Goal: Information Seeking & Learning: Find specific fact

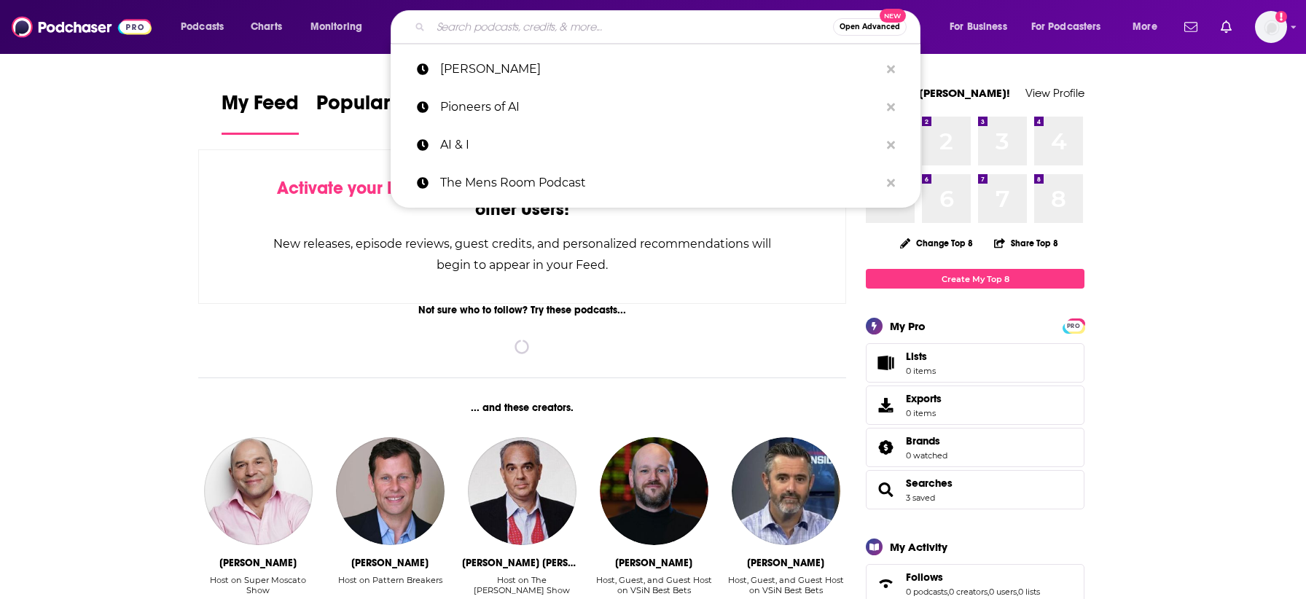
click at [498, 28] on input "Search podcasts, credits, & more..." at bounding box center [632, 26] width 402 height 23
paste input "the grill room"
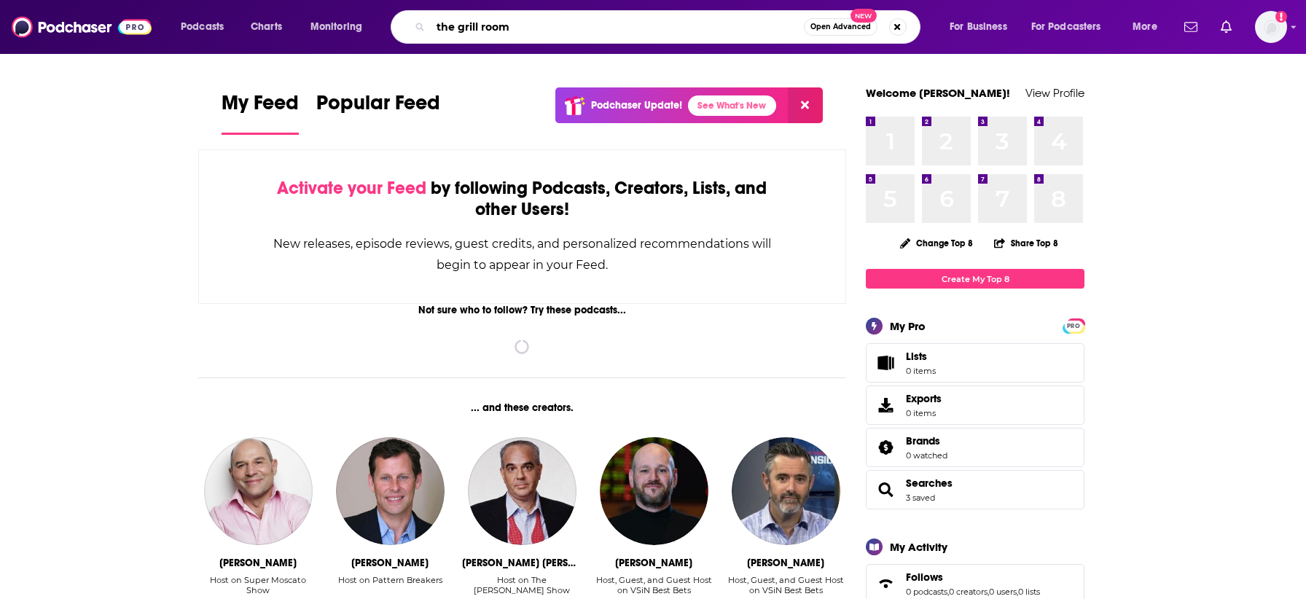
type input "the grill room"
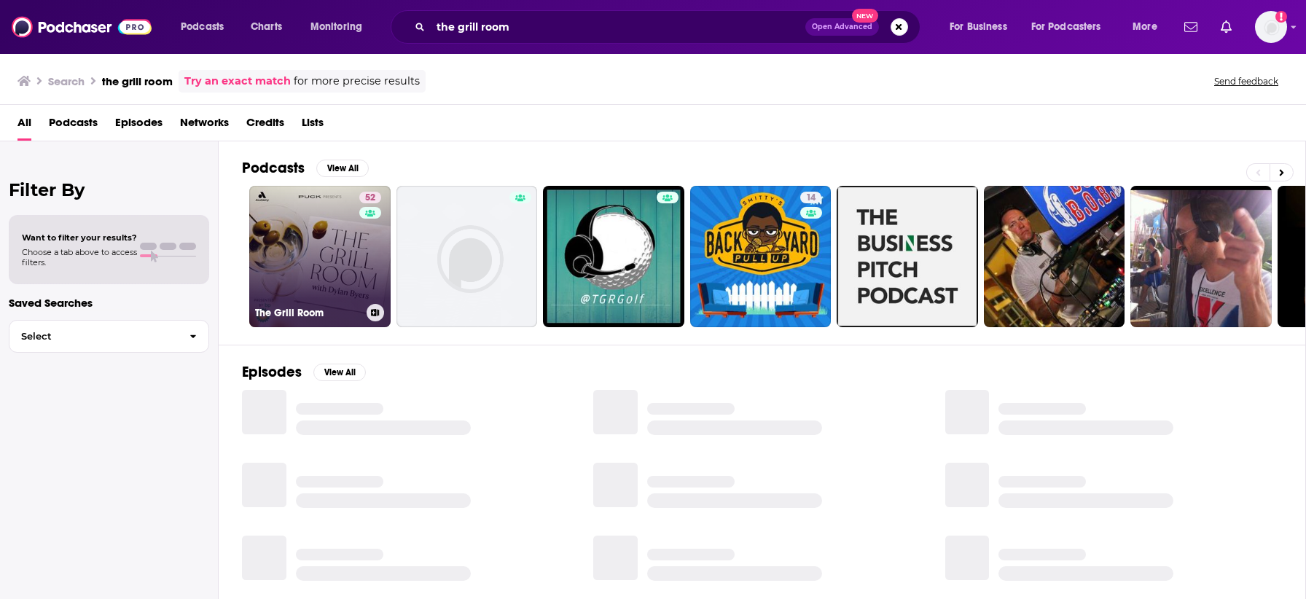
click at [325, 260] on link "52 The Grill Room" at bounding box center [319, 256] width 141 height 141
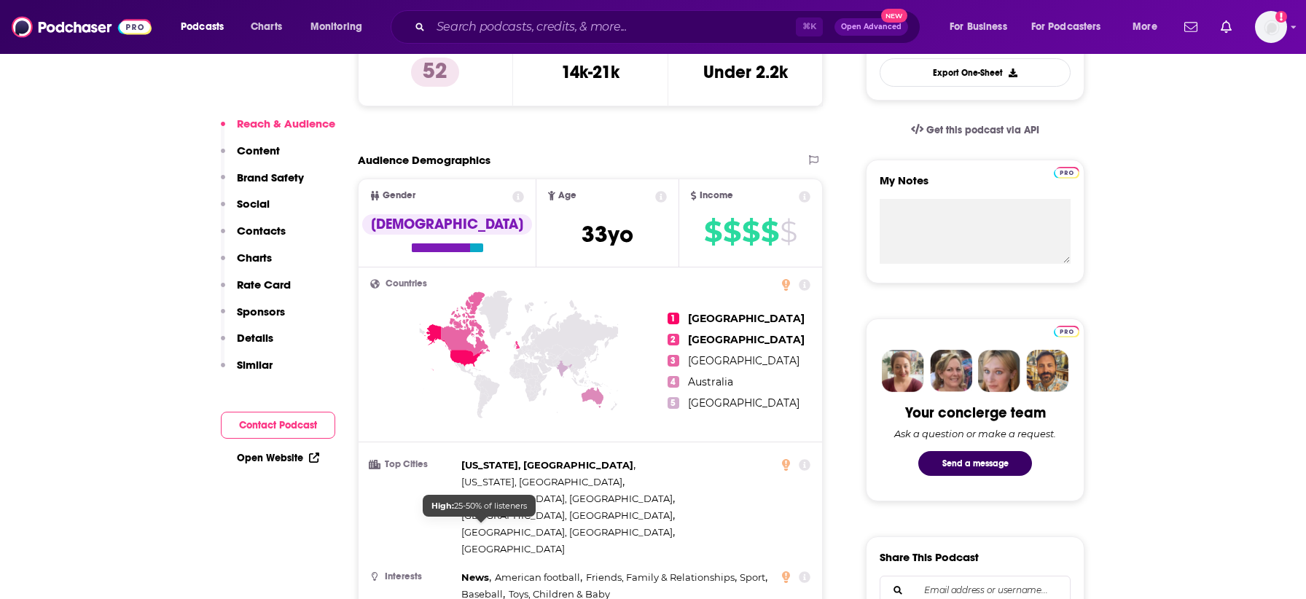
scroll to position [167, 0]
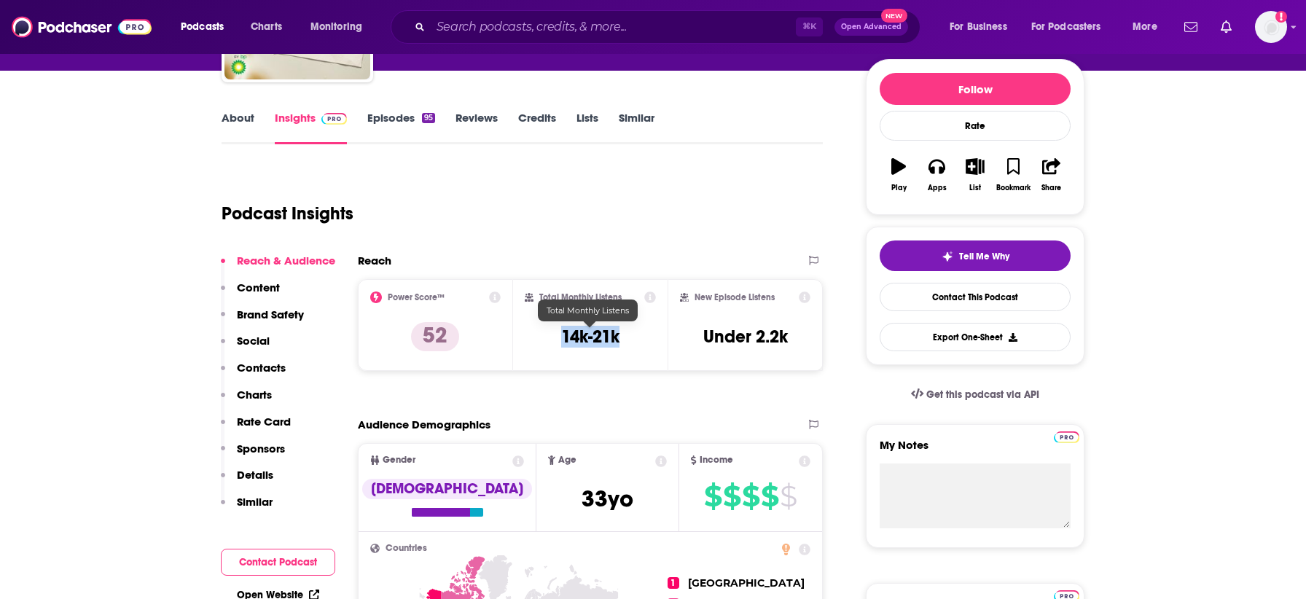
drag, startPoint x: 629, startPoint y: 338, endPoint x: 554, endPoint y: 337, distance: 75.0
click at [554, 337] on div "Total Monthly Listens 14k-21k" at bounding box center [591, 324] width 132 height 67
copy h3 "14k-21k"
click at [239, 111] on link "About" at bounding box center [237, 128] width 33 height 34
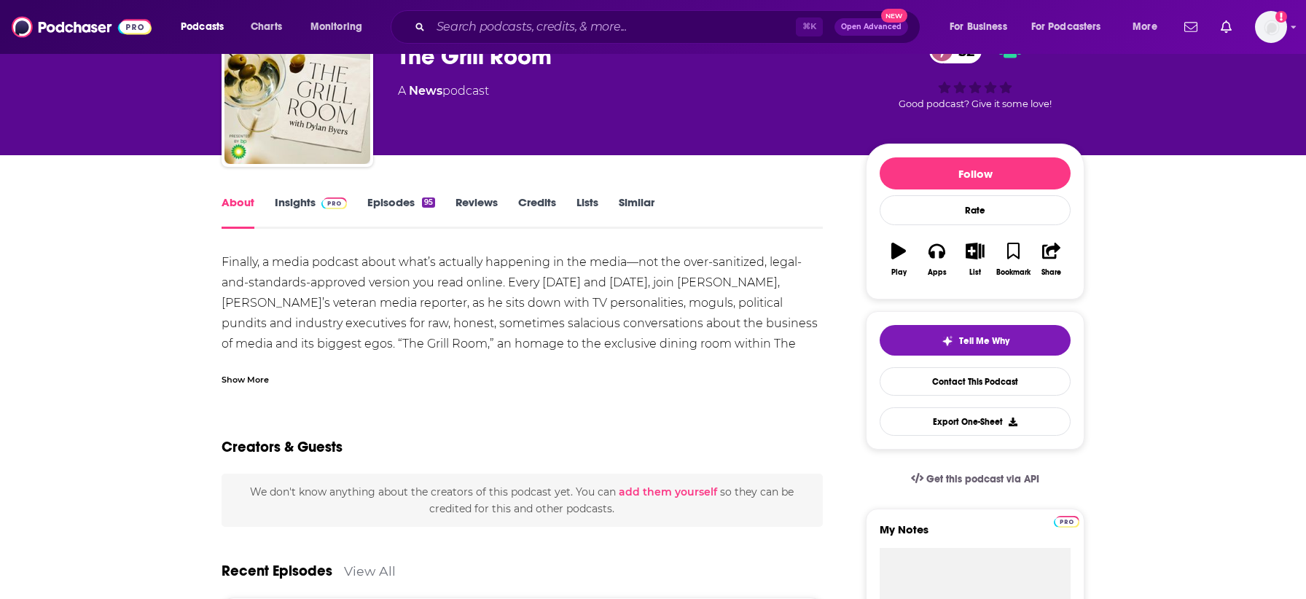
scroll to position [90, 0]
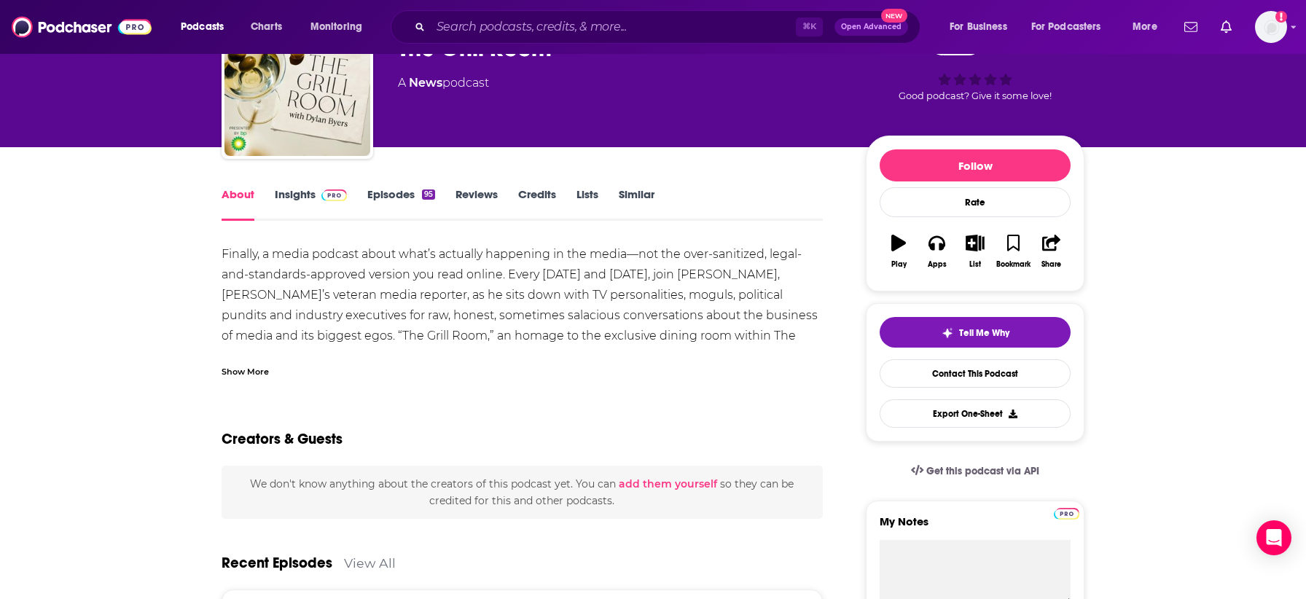
click at [388, 210] on link "Episodes 95" at bounding box center [401, 204] width 68 height 34
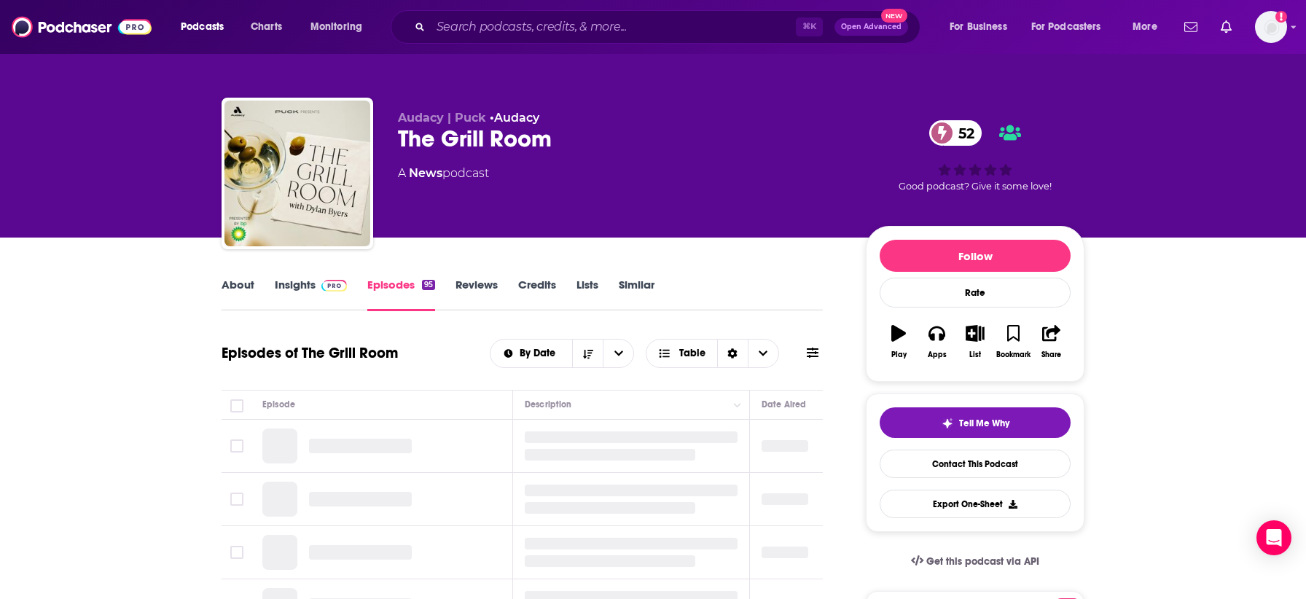
scroll to position [131, 0]
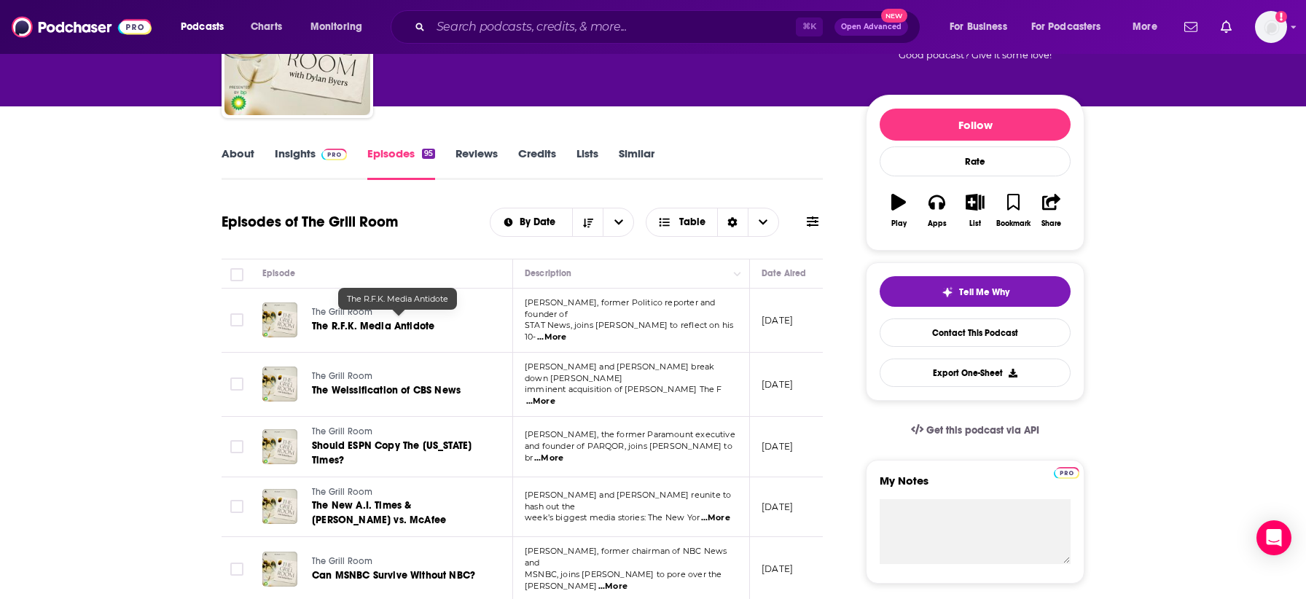
click at [401, 320] on span "The R.F.K. Media Antidote" at bounding box center [373, 326] width 122 height 12
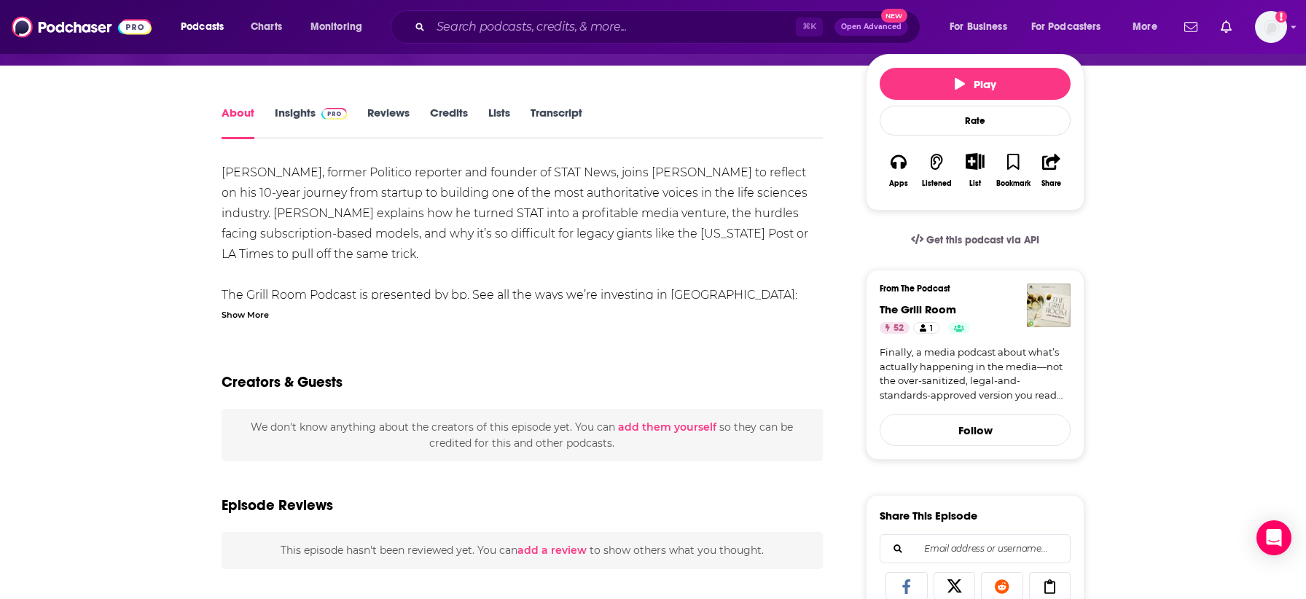
scroll to position [165, 0]
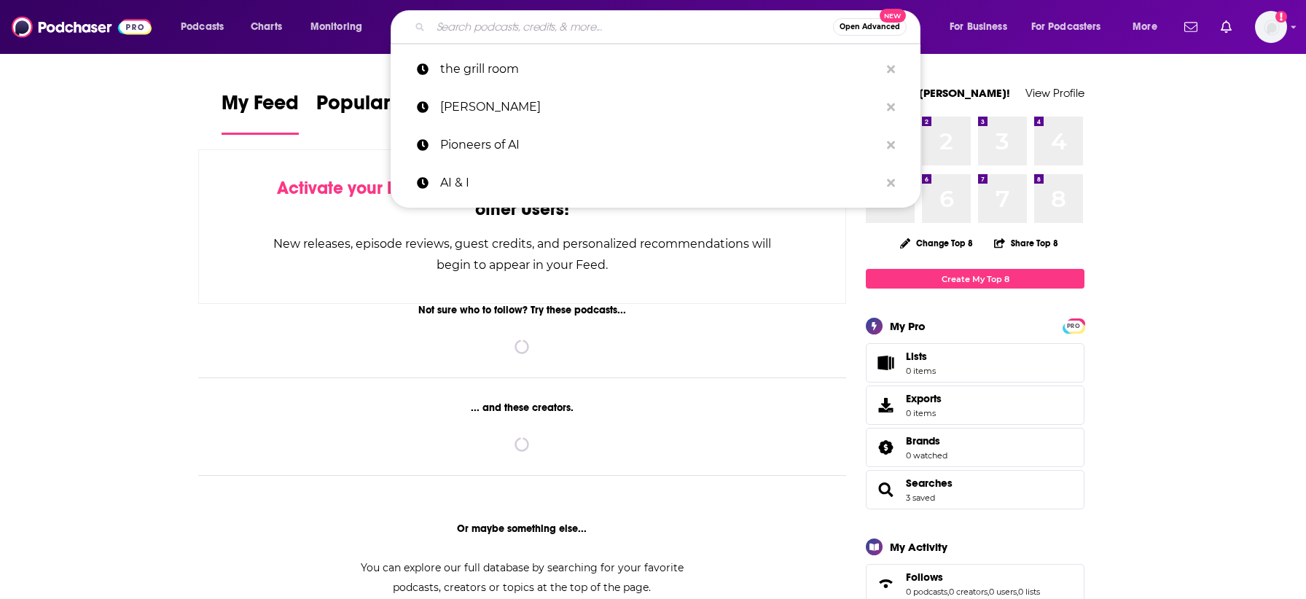
click at [643, 31] on input "Search podcasts, credits, & more..." at bounding box center [632, 26] width 402 height 23
paste input "Chasing Life"
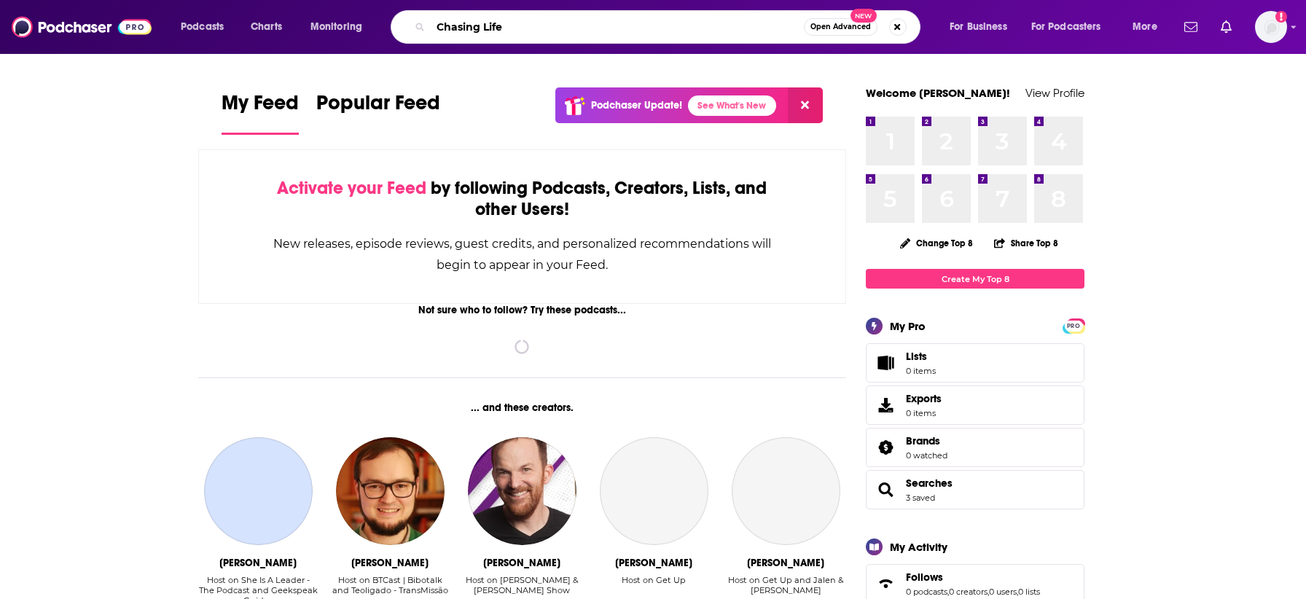
type input "Chasing Life"
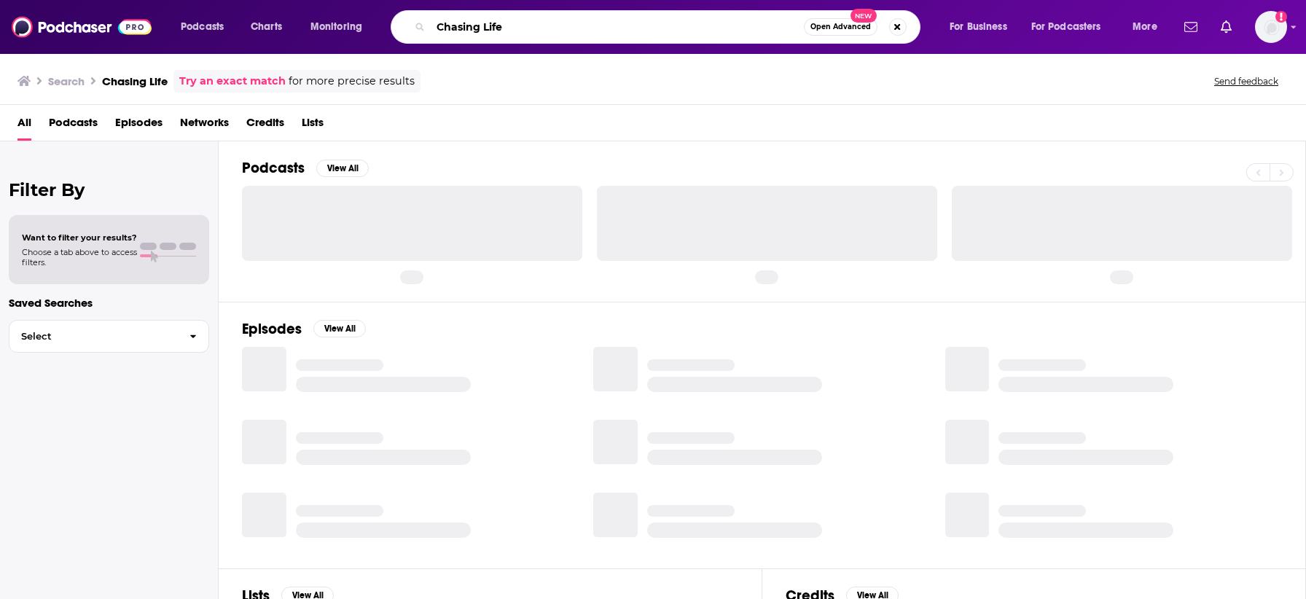
click at [528, 26] on input "Chasing Life" at bounding box center [617, 26] width 373 height 23
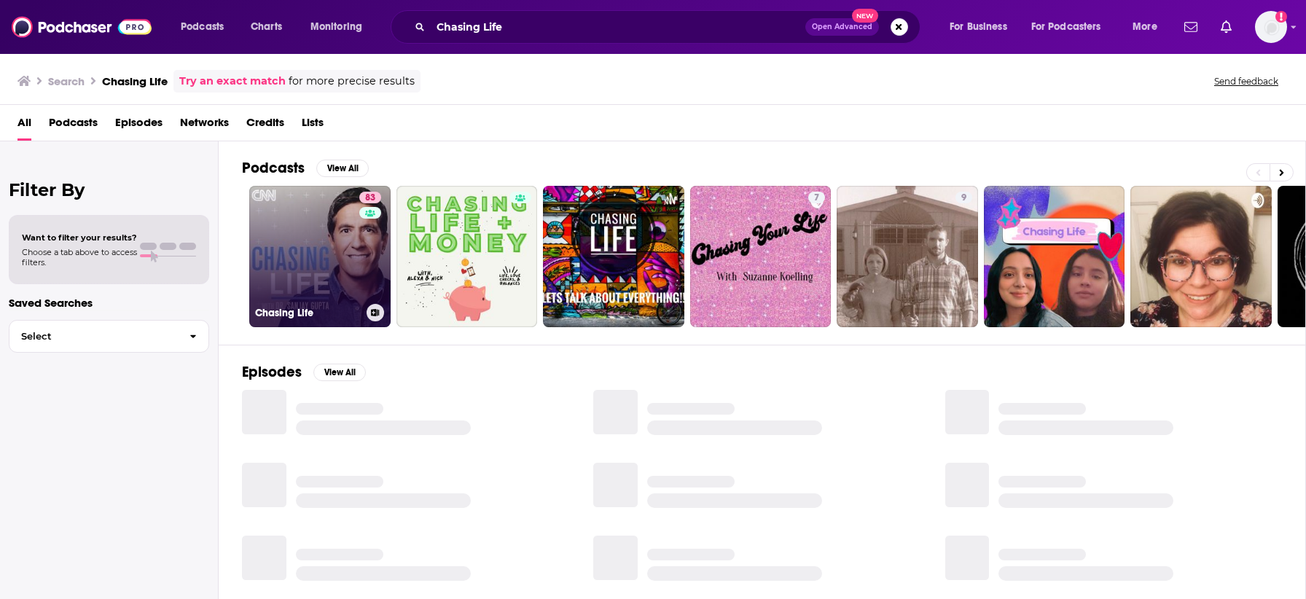
click at [291, 256] on link "83 Chasing Life" at bounding box center [319, 256] width 141 height 141
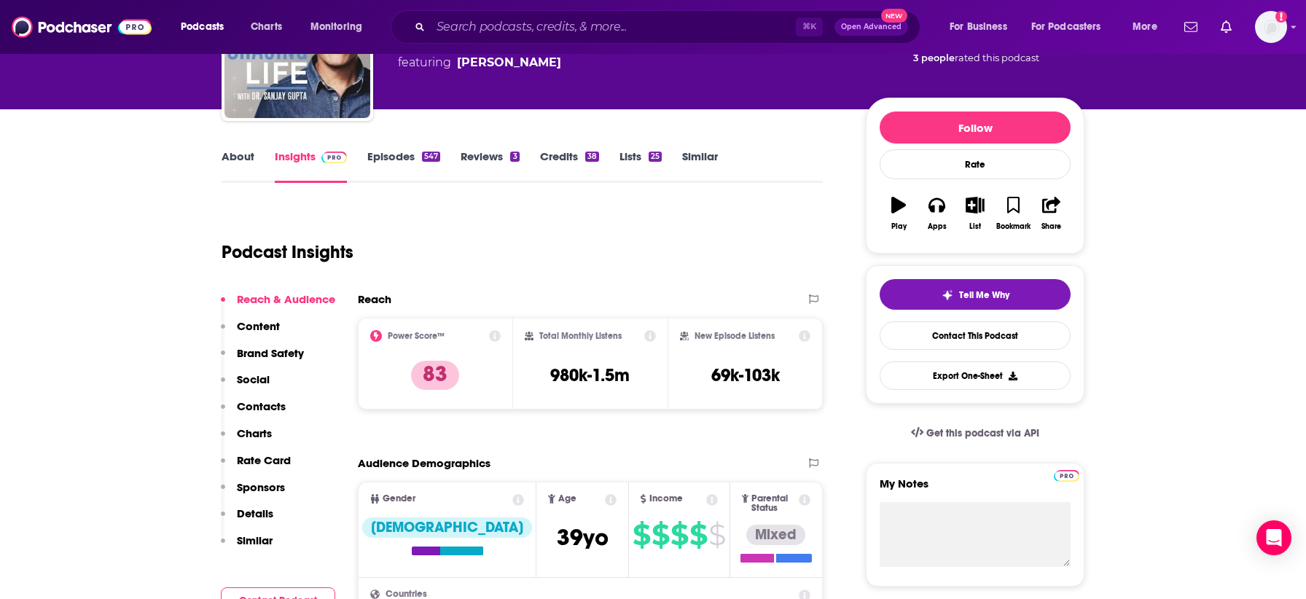
scroll to position [134, 0]
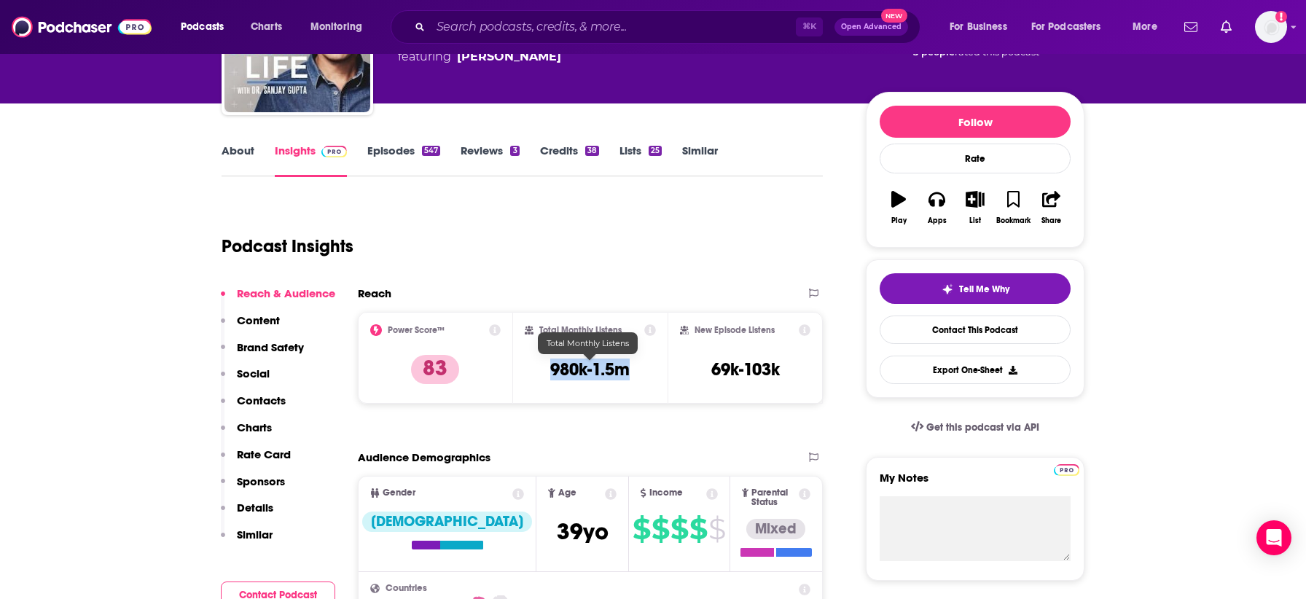
drag, startPoint x: 635, startPoint y: 371, endPoint x: 531, endPoint y: 318, distance: 117.0
click at [542, 367] on div "Total Monthly Listens 980k-1.5m" at bounding box center [591, 357] width 132 height 67
copy h3 "980k-1.5m"
